Goal: Information Seeking & Learning: Learn about a topic

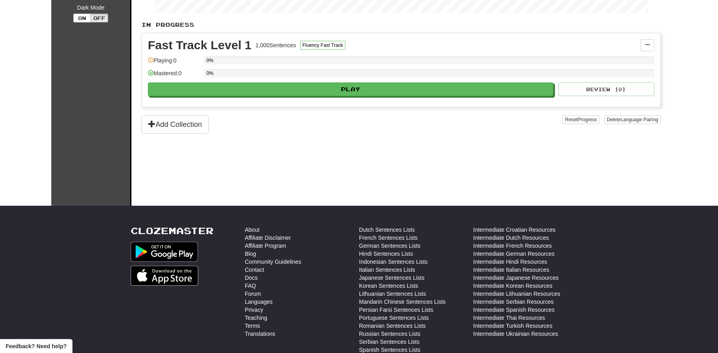
scroll to position [284, 0]
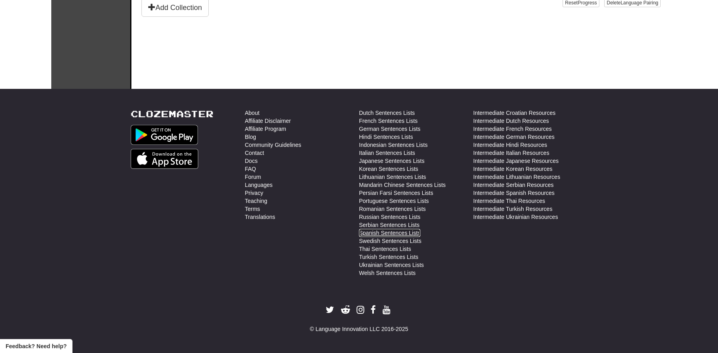
click at [395, 232] on link "Spanish Sentences Lists" at bounding box center [389, 233] width 61 height 8
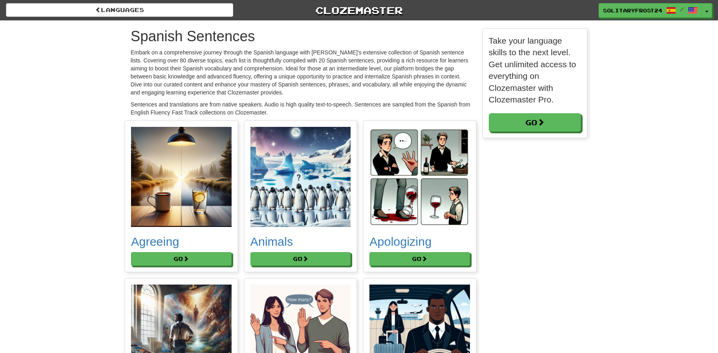
scroll to position [4589, 469]
click at [187, 254] on button "Go" at bounding box center [181, 260] width 101 height 14
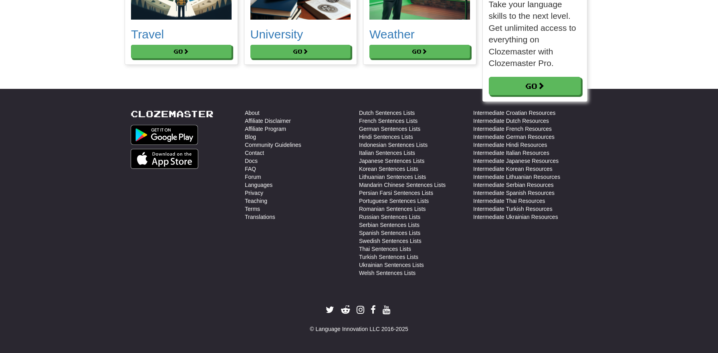
scroll to position [4, 4]
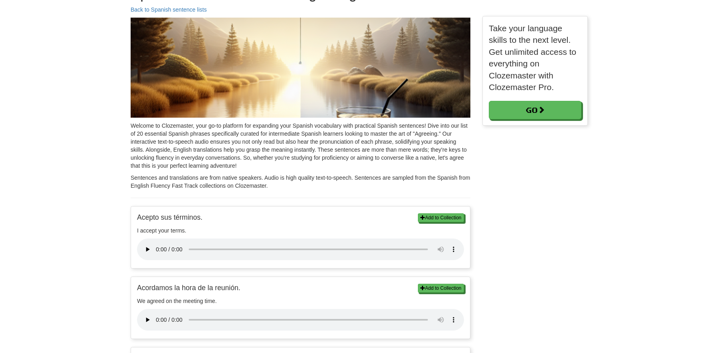
scroll to position [131, 0]
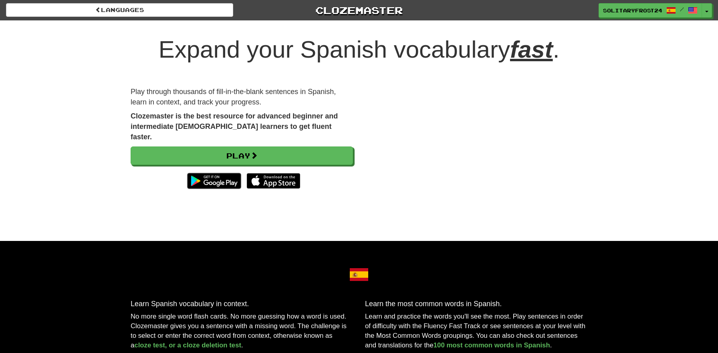
click at [274, 173] on img at bounding box center [273, 181] width 54 height 16
click at [208, 177] on img at bounding box center [214, 181] width 62 height 24
